Goal: Task Accomplishment & Management: Manage account settings

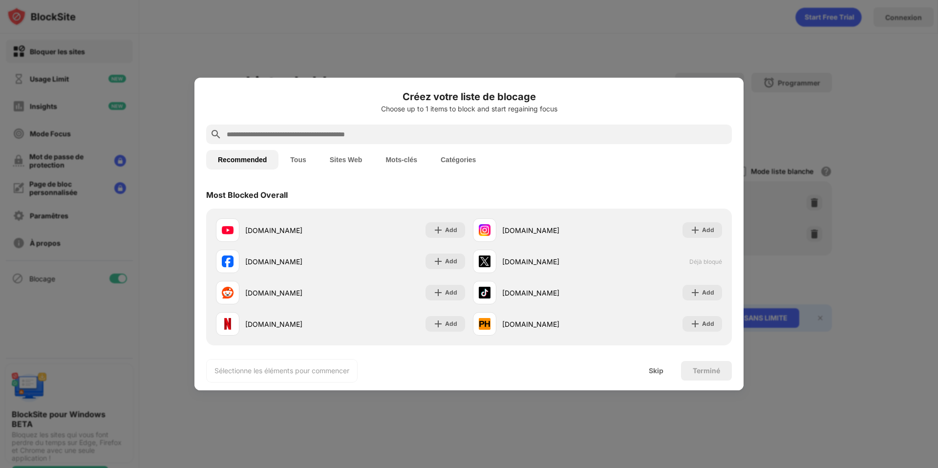
click at [341, 158] on button "Sites Web" at bounding box center [346, 160] width 56 height 20
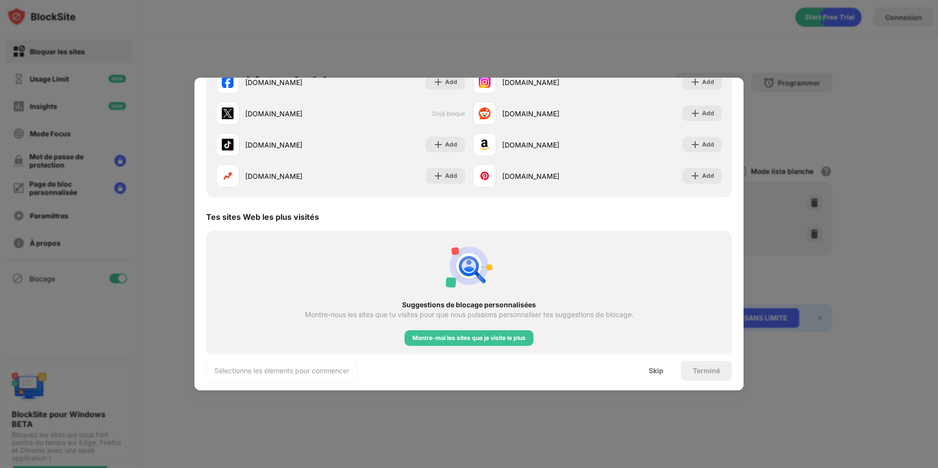
scroll to position [164, 0]
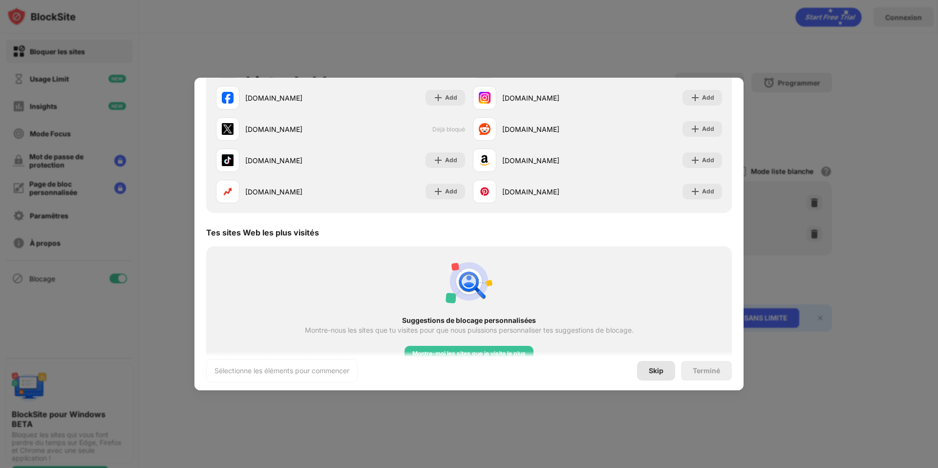
click at [659, 369] on div "Skip" at bounding box center [655, 371] width 15 height 8
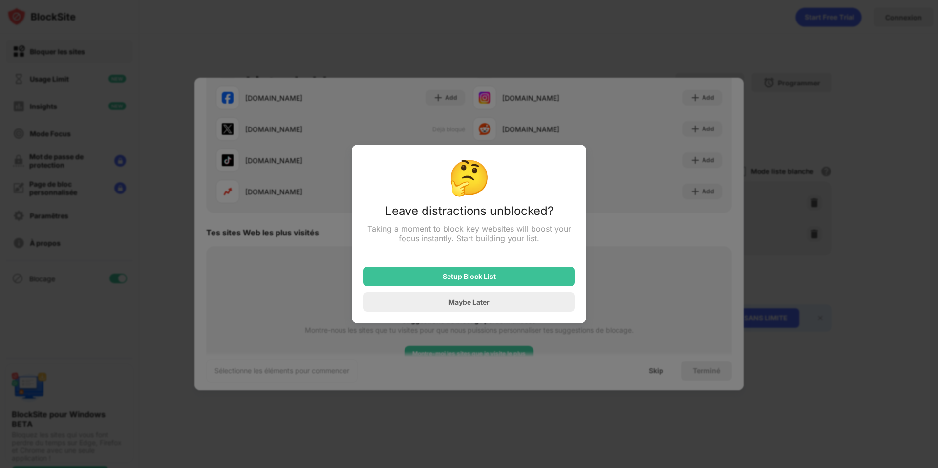
click at [785, 191] on div at bounding box center [469, 234] width 938 height 468
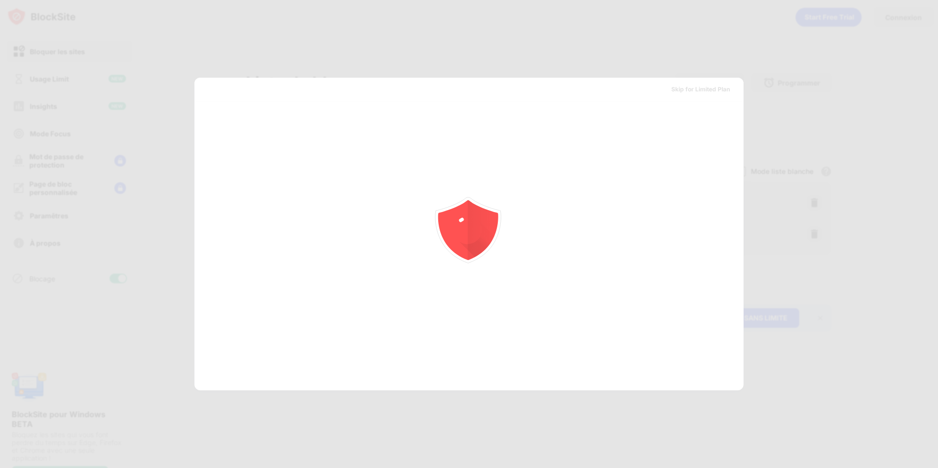
scroll to position [0, 0]
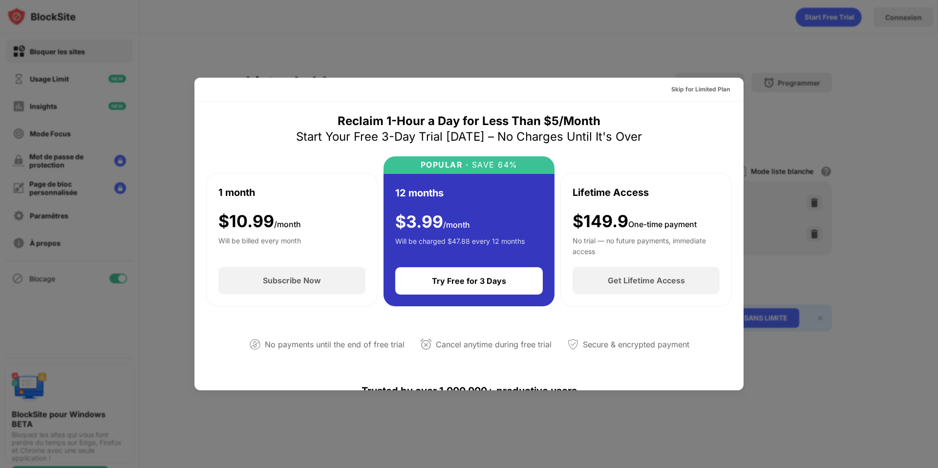
click at [800, 32] on div at bounding box center [469, 234] width 938 height 468
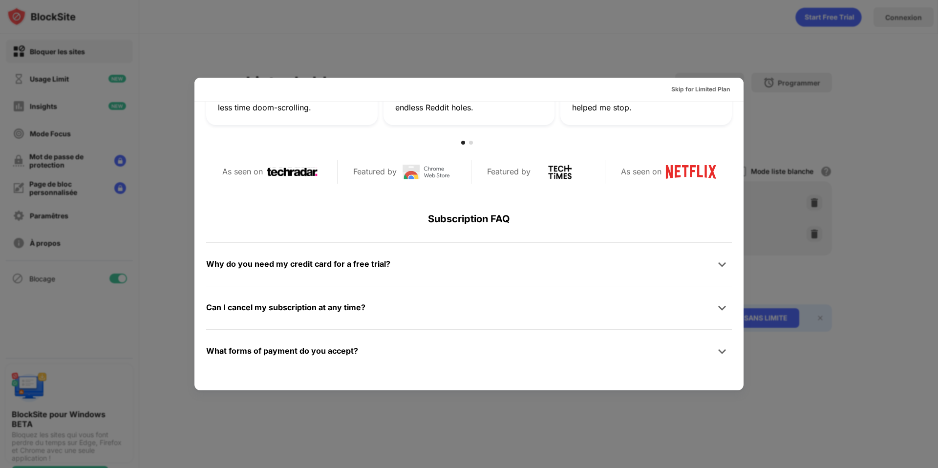
scroll to position [477, 0]
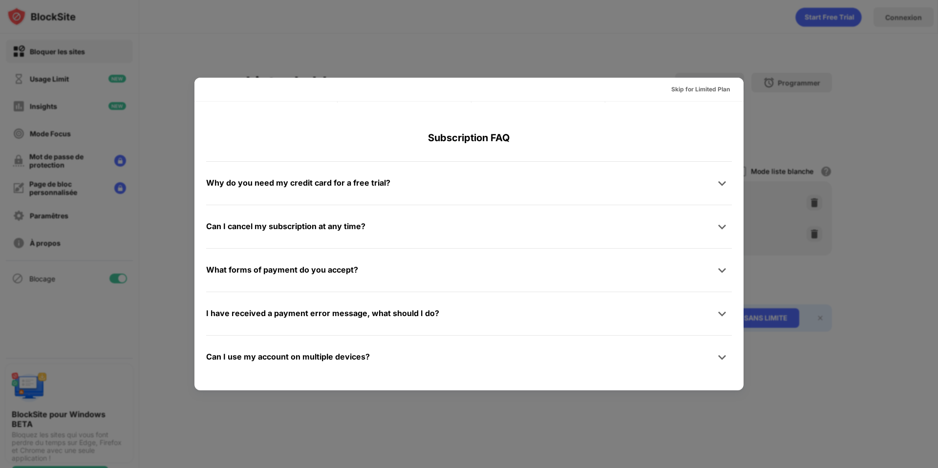
click at [850, 153] on div at bounding box center [469, 234] width 938 height 468
click at [693, 91] on div "Skip for Limited Plan" at bounding box center [700, 89] width 59 height 10
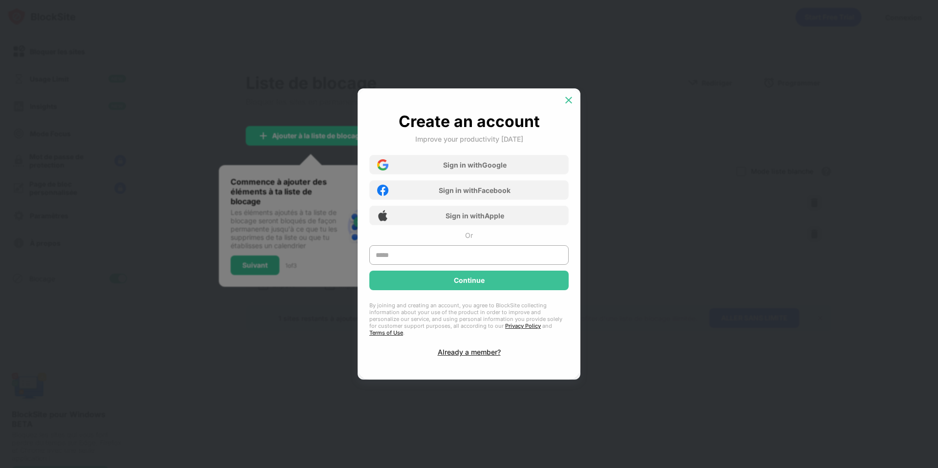
click at [571, 103] on img at bounding box center [568, 100] width 10 height 10
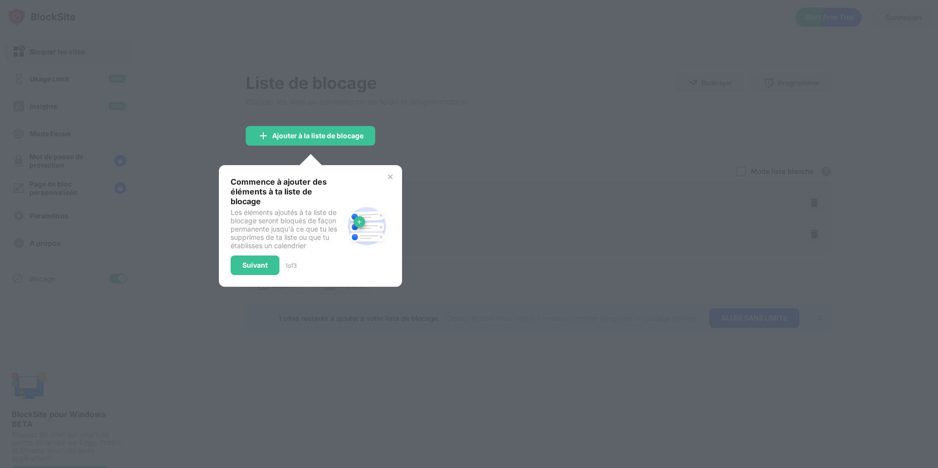
click at [458, 151] on div at bounding box center [469, 234] width 938 height 468
click at [386, 178] on img at bounding box center [390, 177] width 8 height 8
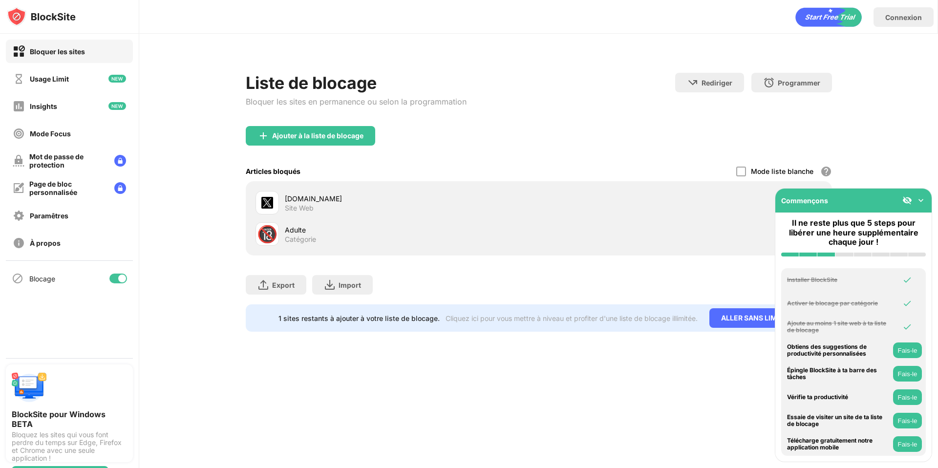
click at [916, 197] on img at bounding box center [921, 200] width 10 height 10
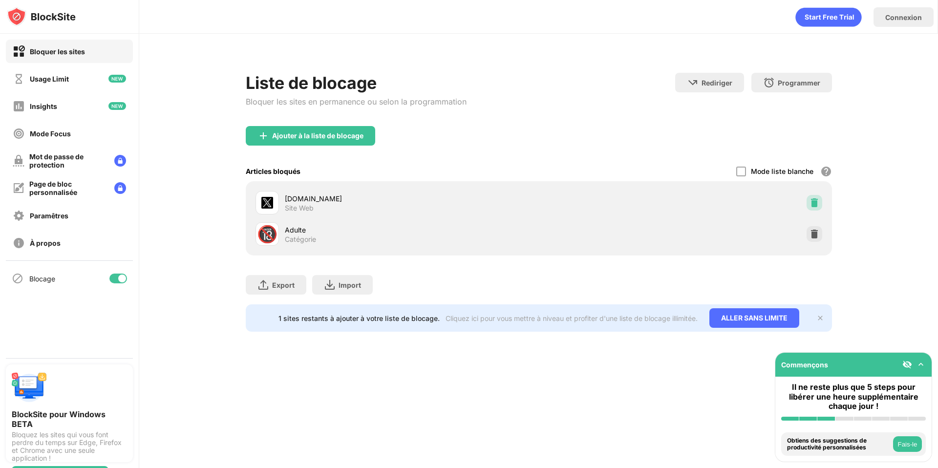
click at [809, 203] on img at bounding box center [814, 203] width 10 height 10
